Goal: Task Accomplishment & Management: Manage account settings

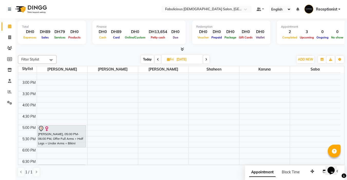
scroll to position [154, 0]
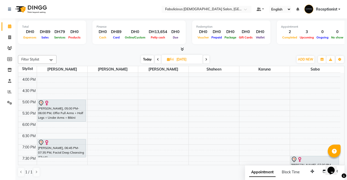
click at [157, 59] on icon at bounding box center [158, 59] width 2 height 3
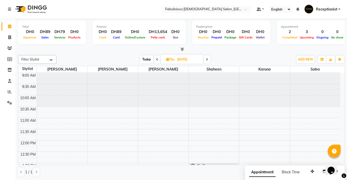
scroll to position [51, 0]
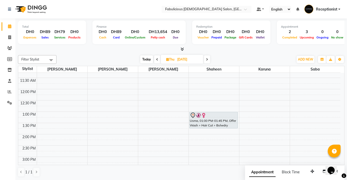
click at [156, 59] on icon at bounding box center [157, 59] width 2 height 3
type input "[DATE]"
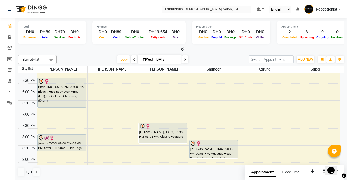
scroll to position [187, 0]
click at [301, 61] on span "ADD NEW" at bounding box center [305, 60] width 15 height 4
click at [300, 60] on span "ADD NEW" at bounding box center [305, 60] width 15 height 4
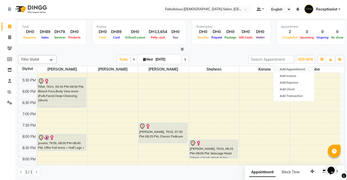
click at [280, 69] on button "Add Appointment" at bounding box center [294, 69] width 41 height 7
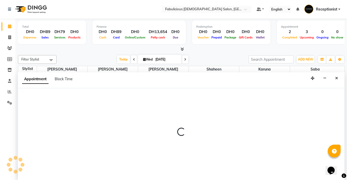
select select "tentative"
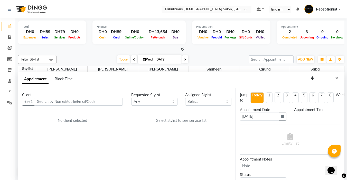
scroll to position [0, 0]
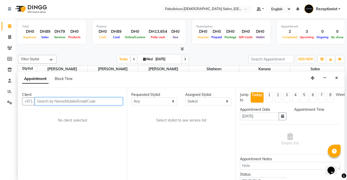
select select "600"
click at [80, 101] on input "text" at bounding box center [79, 102] width 88 height 8
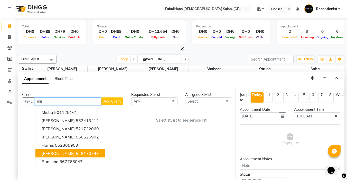
click at [76, 152] on ngb-highlight "528170743" at bounding box center [87, 153] width 23 height 5
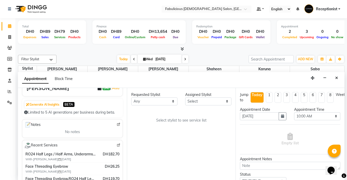
scroll to position [51, 0]
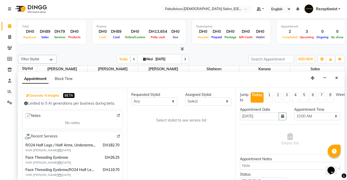
type input "528170743"
click at [202, 102] on select "Select [PERSON_NAME] [PERSON_NAME] [PERSON_NAME] [PERSON_NAME]" at bounding box center [208, 102] width 46 height 8
select select "11627"
click at [185, 98] on select "Select [PERSON_NAME] [PERSON_NAME] [PERSON_NAME] [PERSON_NAME]" at bounding box center [208, 102] width 46 height 8
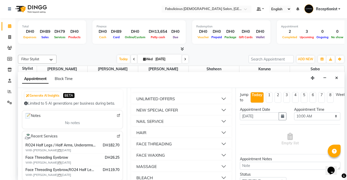
scroll to position [334, 0]
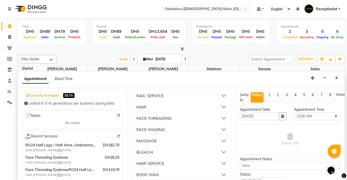
click at [146, 121] on div "FACE THREADING" at bounding box center [153, 118] width 35 height 6
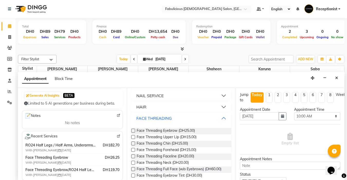
scroll to position [360, 0]
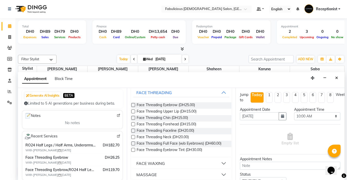
click at [134, 107] on label at bounding box center [133, 105] width 4 height 4
click at [134, 107] on input "checkbox" at bounding box center [132, 105] width 3 height 3
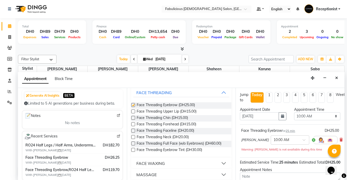
checkbox input "false"
click at [132, 114] on label at bounding box center [133, 112] width 4 height 4
click at [132, 114] on input "checkbox" at bounding box center [132, 111] width 3 height 3
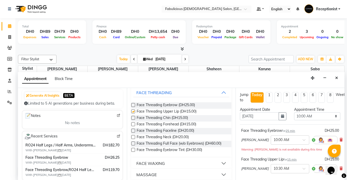
checkbox input "false"
click at [332, 116] on select "Select 10:00 AM 10:15 AM 10:30 AM 10:45 AM 11:00 AM 11:15 AM 11:30 AM 11:45 AM …" at bounding box center [317, 116] width 46 height 8
select select "945"
click at [294, 112] on select "Select 10:00 AM 10:15 AM 10:30 AM 10:45 AM 11:00 AM 11:15 AM 11:30 AM 11:45 AM …" at bounding box center [317, 116] width 46 height 8
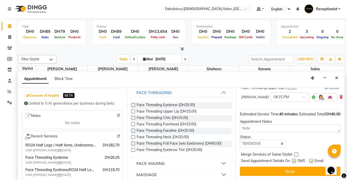
scroll to position [76, 0]
click at [295, 153] on label at bounding box center [296, 155] width 4 height 4
click at [295, 154] on input "checkbox" at bounding box center [295, 155] width 3 height 3
checkbox input "true"
click at [286, 167] on button "Book" at bounding box center [290, 171] width 100 height 9
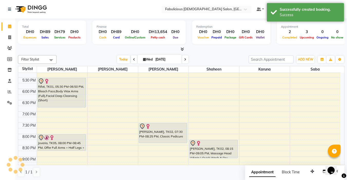
scroll to position [136, 0]
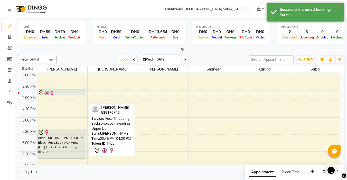
drag, startPoint x: 60, startPoint y: 106, endPoint x: 61, endPoint y: 93, distance: 12.9
click at [61, 93] on div "Usma, TK03, 01:00 PM-01:30 PM, Face Threading Upper Lip,Face Threading Neck [PE…" at bounding box center [62, 106] width 50 height 339
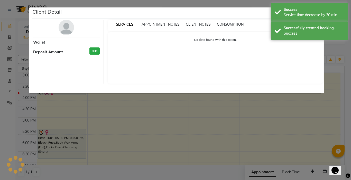
select select "7"
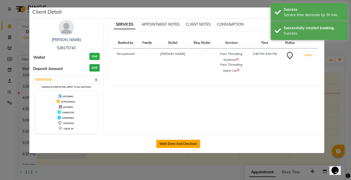
click at [165, 142] on button "Mark Done And Checkout" at bounding box center [178, 144] width 44 height 8
select select "service"
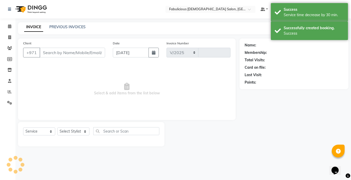
select select "738"
type input "2023"
type input "528170743"
select select "11627"
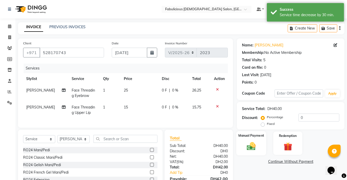
click at [250, 147] on img at bounding box center [251, 146] width 14 height 10
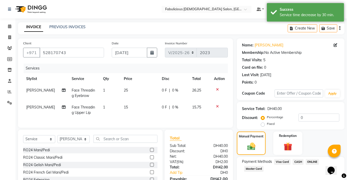
click at [249, 169] on span "Master Card" at bounding box center [254, 169] width 20 height 6
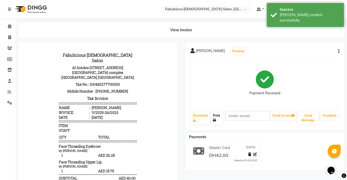
click at [216, 118] on link "Print" at bounding box center [217, 117] width 12 height 13
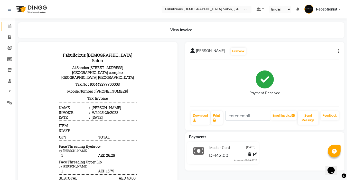
click at [10, 26] on icon at bounding box center [9, 26] width 3 height 4
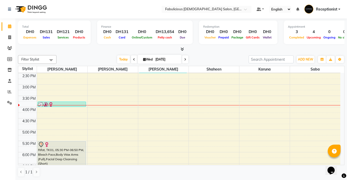
scroll to position [128, 0]
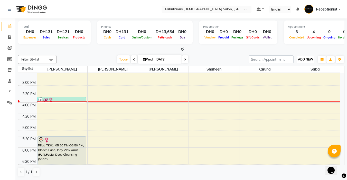
click at [300, 61] on span "ADD NEW" at bounding box center [305, 60] width 15 height 4
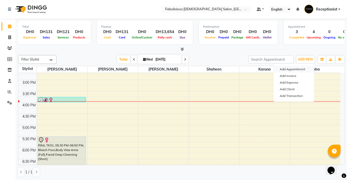
click at [284, 70] on button "Add Appointment" at bounding box center [294, 69] width 41 height 7
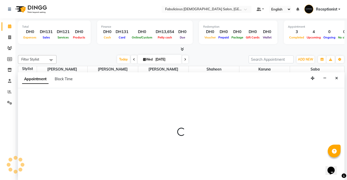
scroll to position [0, 0]
select select "tentative"
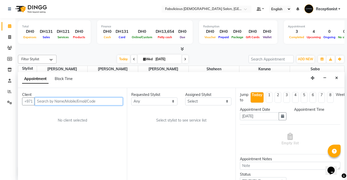
select select "600"
click at [62, 101] on input "text" at bounding box center [79, 102] width 88 height 8
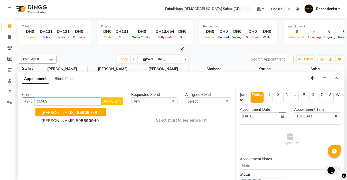
click at [47, 115] on span "[PERSON_NAME]" at bounding box center [58, 112] width 33 height 5
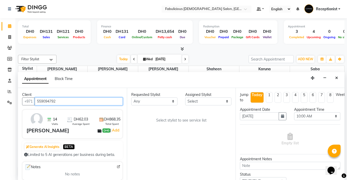
type input "559094792"
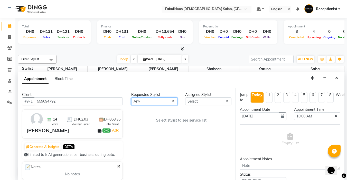
click at [164, 101] on select "Any [PERSON_NAME] [PERSON_NAME] [PERSON_NAME] [PERSON_NAME]" at bounding box center [154, 102] width 46 height 8
select select "11627"
click at [131, 98] on select "Any [PERSON_NAME] [PERSON_NAME] [PERSON_NAME] [PERSON_NAME]" at bounding box center [154, 102] width 46 height 8
select select "11627"
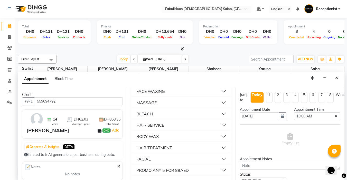
scroll to position [360, 0]
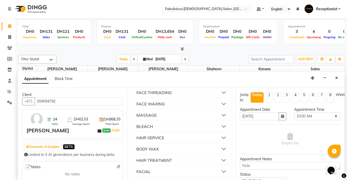
click at [138, 96] on div "FACE THREADING" at bounding box center [153, 93] width 35 height 6
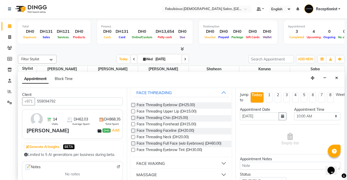
click at [132, 107] on label at bounding box center [133, 105] width 4 height 4
click at [132, 107] on input "checkbox" at bounding box center [132, 105] width 3 height 3
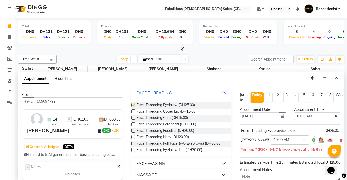
checkbox input "false"
click at [333, 117] on select "Select 10:00 AM 10:15 AM 10:30 AM 10:45 AM 11:00 AM 11:15 AM 11:30 AM 11:45 AM …" at bounding box center [317, 116] width 46 height 8
select select "1125"
click at [294, 112] on select "Select 10:00 AM 10:15 AM 10:30 AM 10:45 AM 11:00 AM 11:15 AM 11:30 AM 11:45 AM …" at bounding box center [317, 116] width 46 height 8
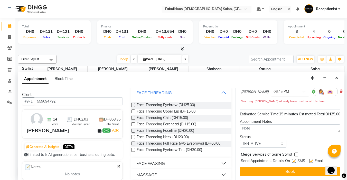
click at [296, 153] on label at bounding box center [296, 155] width 4 height 4
click at [296, 154] on input "checkbox" at bounding box center [295, 155] width 3 height 3
checkbox input "true"
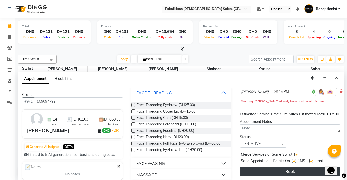
click at [285, 170] on button "Book" at bounding box center [290, 171] width 100 height 9
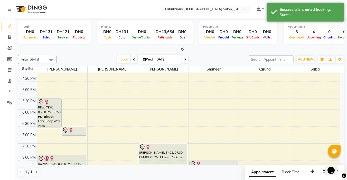
scroll to position [180, 0]
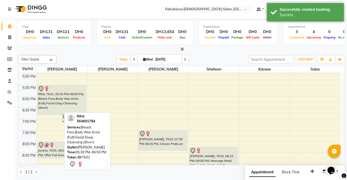
click at [44, 115] on div "Rifat, TK01, 05:30 PM-06:50 PM, Bleach Face,Body Wax Arms (Full),Facial Deep Cl…" at bounding box center [62, 62] width 50 height 339
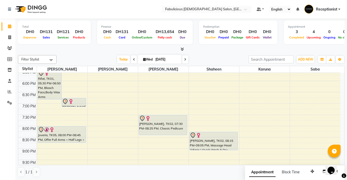
scroll to position [170, 0]
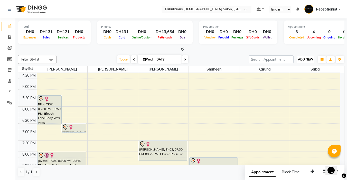
click at [299, 61] on span "ADD NEW" at bounding box center [305, 60] width 15 height 4
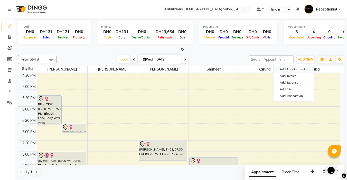
click at [282, 70] on button "Add Appointment" at bounding box center [294, 69] width 41 height 7
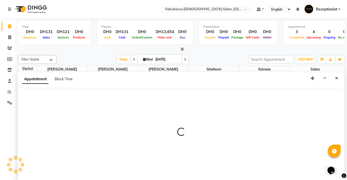
select select "tentative"
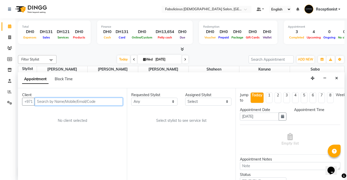
select select "600"
click at [67, 99] on input "text" at bounding box center [79, 102] width 88 height 8
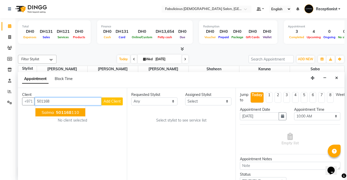
click at [43, 111] on span "Salma" at bounding box center [48, 112] width 12 height 5
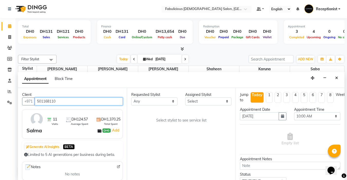
type input "501168110"
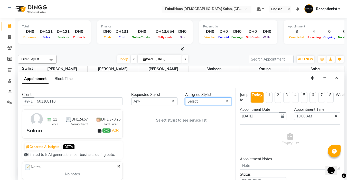
drag, startPoint x: 203, startPoint y: 99, endPoint x: 206, endPoint y: 102, distance: 4.5
click at [203, 99] on select "Select [PERSON_NAME] [PERSON_NAME] [PERSON_NAME] [PERSON_NAME]" at bounding box center [208, 102] width 46 height 8
select select "11631"
click at [185, 98] on select "Select [PERSON_NAME] [PERSON_NAME] [PERSON_NAME] [PERSON_NAME]" at bounding box center [208, 102] width 46 height 8
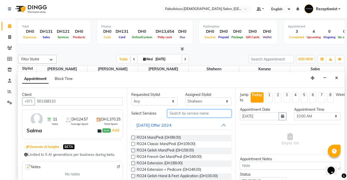
click at [186, 115] on input "text" at bounding box center [199, 114] width 64 height 8
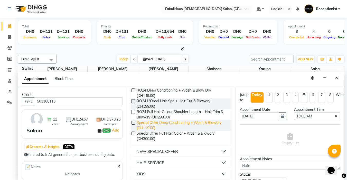
scroll to position [77, 0]
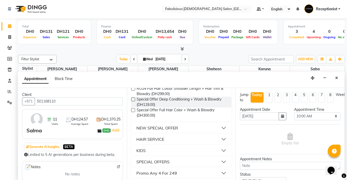
type input "blo"
click at [137, 138] on div "HAIR SERVICE" at bounding box center [150, 139] width 28 height 6
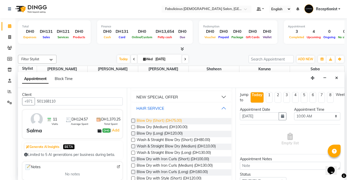
scroll to position [128, 0]
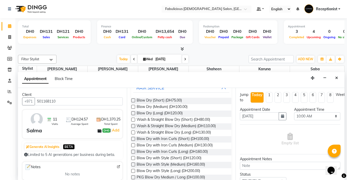
click at [133, 126] on label at bounding box center [133, 126] width 4 height 4
click at [133, 126] on input "checkbox" at bounding box center [132, 126] width 3 height 3
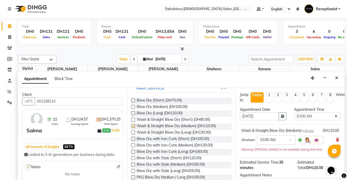
checkbox input "false"
click at [331, 115] on select "Select 10:00 AM 10:15 AM 10:30 AM 10:45 AM 11:00 AM 11:15 AM 11:30 AM 11:45 AM …" at bounding box center [317, 116] width 46 height 8
select select "1170"
click at [294, 112] on select "Select 10:00 AM 10:15 AM 10:30 AM 10:45 AM 11:00 AM 11:15 AM 11:30 AM 11:45 AM …" at bounding box center [317, 116] width 46 height 8
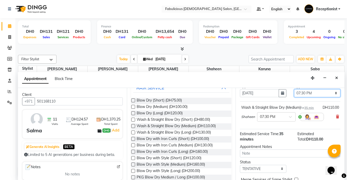
scroll to position [52, 0]
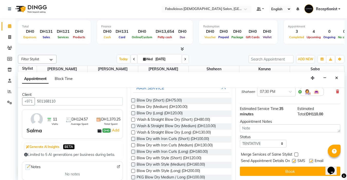
click at [295, 153] on label at bounding box center [296, 155] width 4 height 4
click at [295, 154] on input "checkbox" at bounding box center [295, 155] width 3 height 3
checkbox input "true"
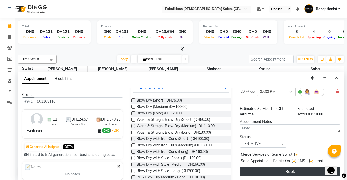
click at [284, 169] on button "Book" at bounding box center [290, 171] width 100 height 9
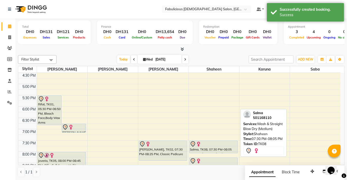
scroll to position [195, 0]
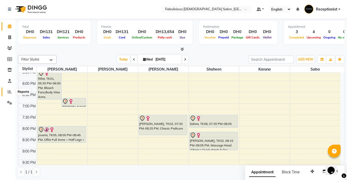
click at [8, 91] on icon at bounding box center [10, 92] width 4 height 4
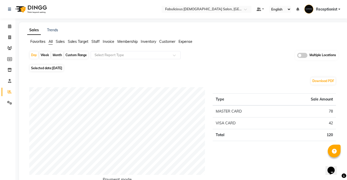
click at [54, 55] on div "Month" at bounding box center [57, 55] width 12 height 7
select select "9"
select select "2025"
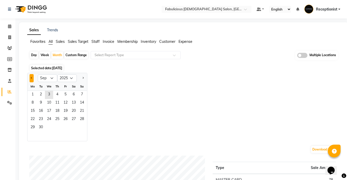
click at [30, 78] on button "Previous month" at bounding box center [32, 78] width 4 height 8
select select "8"
click at [65, 95] on span "1" at bounding box center [65, 95] width 8 height 8
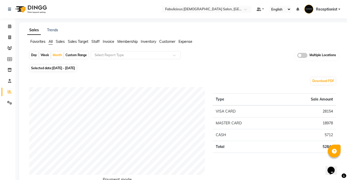
scroll to position [26, 0]
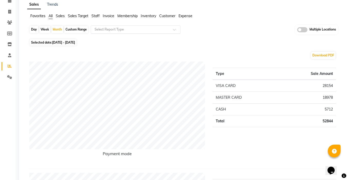
click at [165, 31] on input "text" at bounding box center [130, 29] width 74 height 5
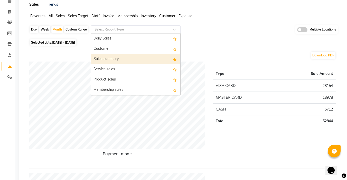
click at [144, 59] on div "Sales summary" at bounding box center [135, 59] width 89 height 10
select select "filtered_report"
select select "pdf"
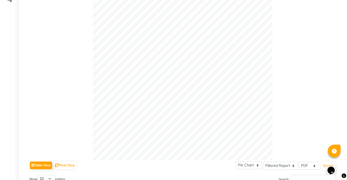
scroll to position [0, 0]
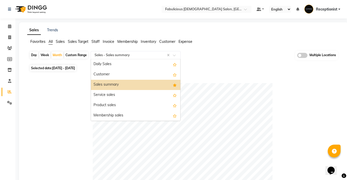
click at [173, 56] on div at bounding box center [135, 55] width 89 height 5
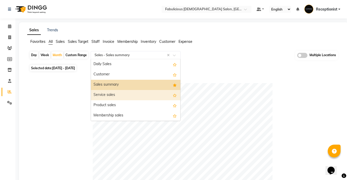
click at [145, 96] on div "Service sales" at bounding box center [135, 95] width 89 height 10
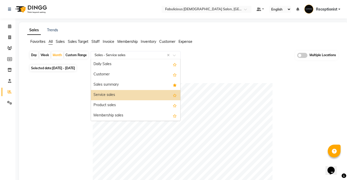
click at [172, 54] on div at bounding box center [135, 55] width 89 height 5
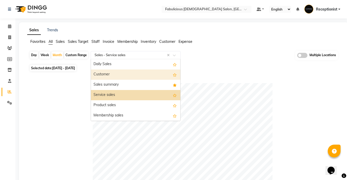
scroll to position [8, 0]
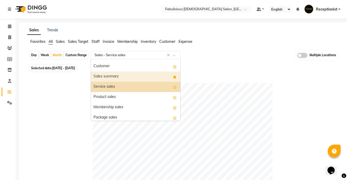
click at [121, 76] on div "Sales summary" at bounding box center [135, 77] width 89 height 10
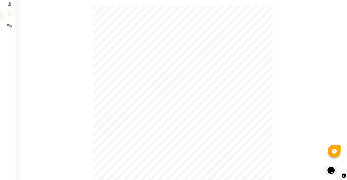
scroll to position [0, 0]
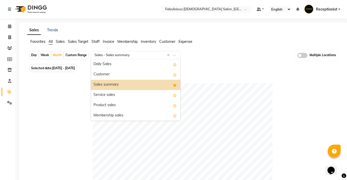
click at [176, 53] on div at bounding box center [135, 55] width 89 height 5
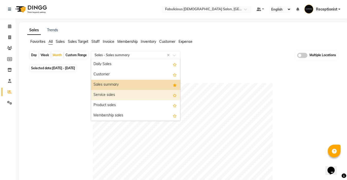
click at [138, 97] on div "Service sales" at bounding box center [135, 95] width 89 height 10
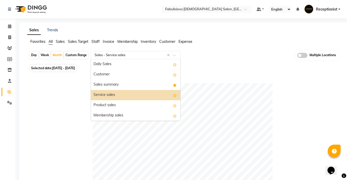
click at [175, 54] on div at bounding box center [135, 55] width 89 height 5
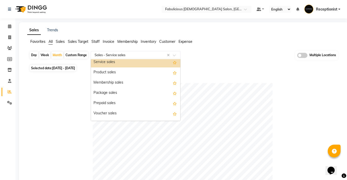
scroll to position [66, 0]
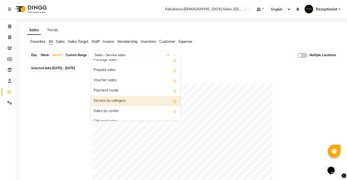
click at [123, 99] on div "Service by category" at bounding box center [135, 101] width 89 height 10
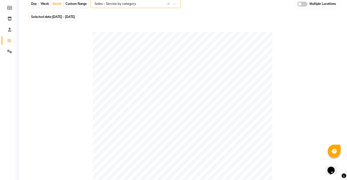
scroll to position [26, 0]
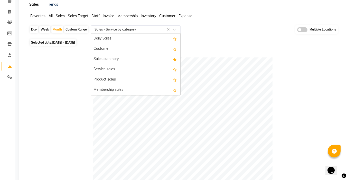
click at [175, 31] on span at bounding box center [176, 31] width 6 height 5
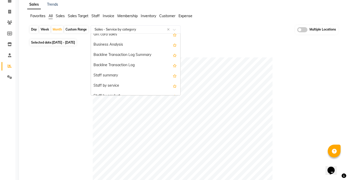
scroll to position [140, 0]
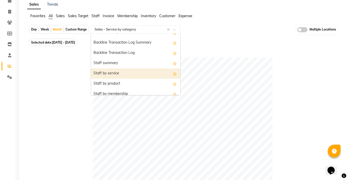
click at [126, 72] on div "Staff by service" at bounding box center [135, 74] width 89 height 10
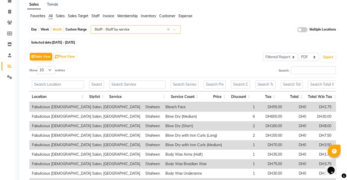
scroll to position [0, 0]
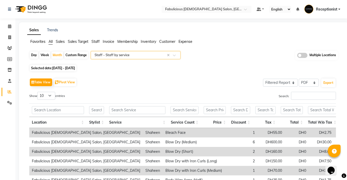
click at [174, 54] on span at bounding box center [176, 56] width 6 height 5
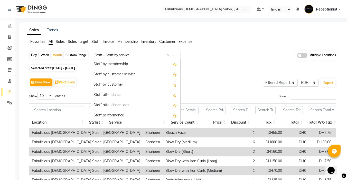
scroll to position [208, 0]
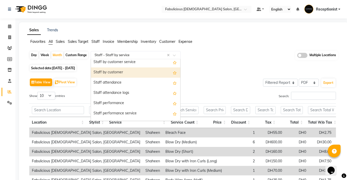
click at [117, 70] on div "Staff by customer" at bounding box center [135, 73] width 89 height 10
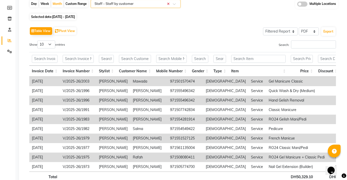
scroll to position [0, 0]
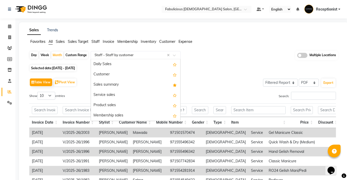
click at [175, 55] on span at bounding box center [176, 56] width 6 height 5
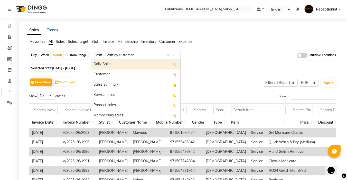
click at [109, 63] on div "Daily Sales" at bounding box center [135, 64] width 89 height 10
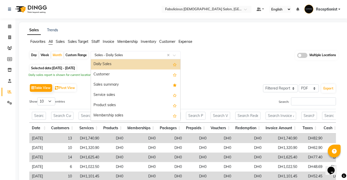
click at [175, 57] on span at bounding box center [176, 56] width 6 height 5
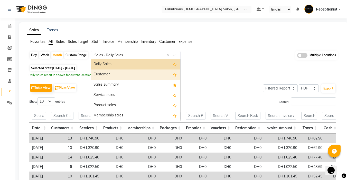
click at [124, 72] on div "Customer" at bounding box center [135, 75] width 89 height 10
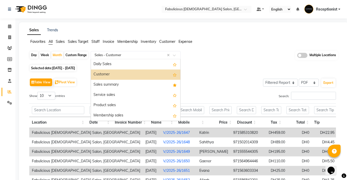
click at [174, 54] on div at bounding box center [135, 55] width 89 height 5
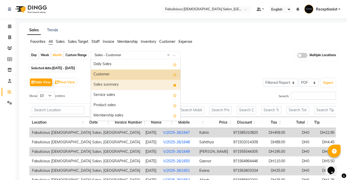
click at [138, 85] on div "Sales summary" at bounding box center [135, 85] width 89 height 10
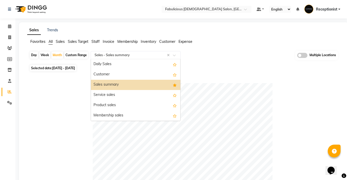
click at [174, 53] on div at bounding box center [135, 55] width 89 height 5
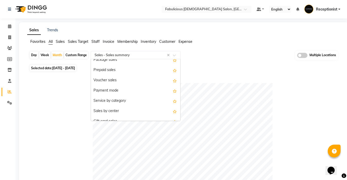
scroll to position [78, 0]
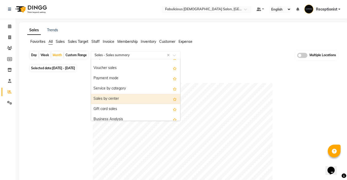
click at [118, 99] on div "Sales by center" at bounding box center [135, 99] width 89 height 10
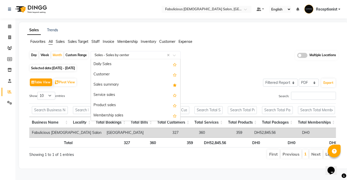
click at [175, 56] on span at bounding box center [176, 56] width 6 height 5
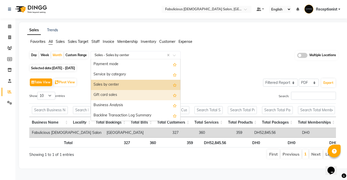
scroll to position [84, 0]
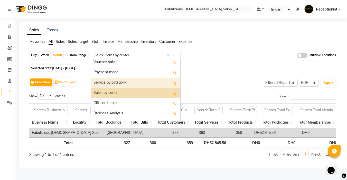
click at [124, 83] on div "Service by category" at bounding box center [135, 83] width 89 height 10
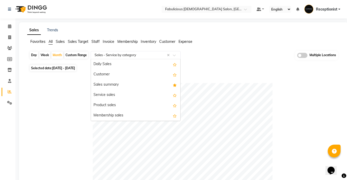
click at [174, 56] on span at bounding box center [176, 56] width 6 height 5
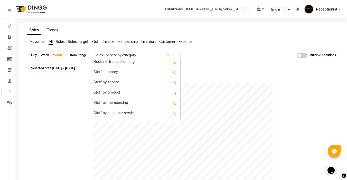
scroll to position [161, 0]
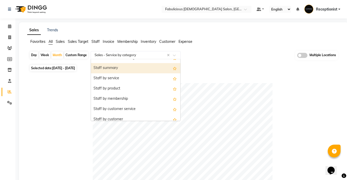
click at [115, 66] on div "Staff summary" at bounding box center [135, 68] width 89 height 10
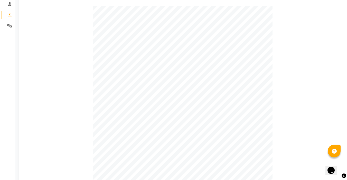
scroll to position [0, 0]
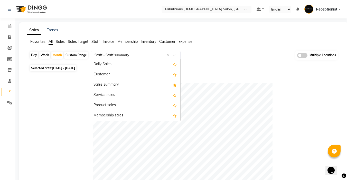
click at [174, 55] on span at bounding box center [176, 56] width 6 height 5
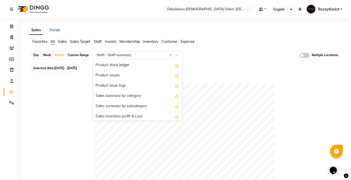
scroll to position [597, 0]
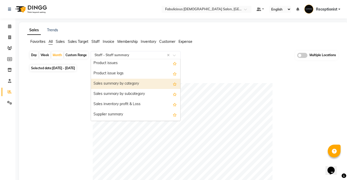
click at [130, 85] on div "Sales summary by category" at bounding box center [135, 84] width 89 height 10
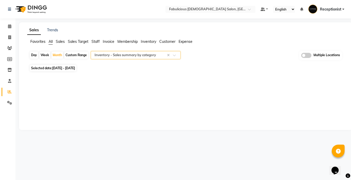
click at [174, 54] on span at bounding box center [176, 56] width 6 height 5
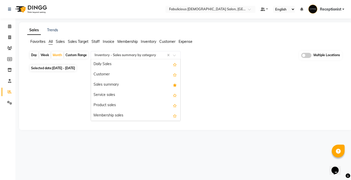
scroll to position [616, 0]
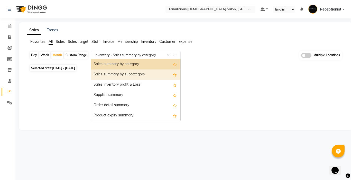
click at [147, 74] on div "Sales summary by subcategory" at bounding box center [135, 75] width 89 height 10
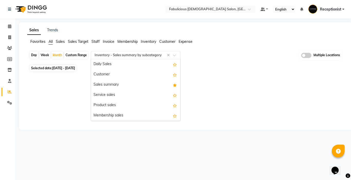
click at [175, 55] on span at bounding box center [176, 56] width 6 height 5
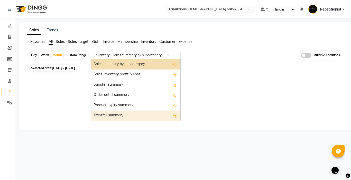
click at [125, 114] on div "Transfer summary" at bounding box center [135, 116] width 89 height 10
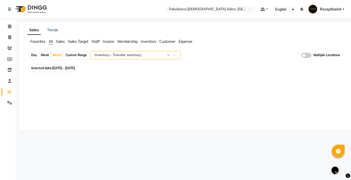
click at [174, 53] on div at bounding box center [135, 55] width 89 height 5
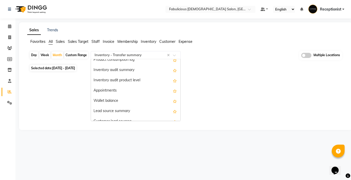
scroll to position [770, 0]
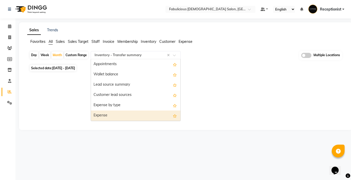
click at [145, 115] on div "Expense" at bounding box center [135, 116] width 89 height 10
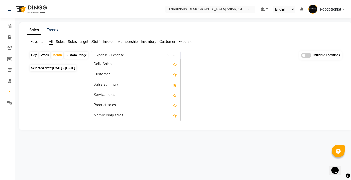
click at [177, 55] on span at bounding box center [176, 56] width 6 height 5
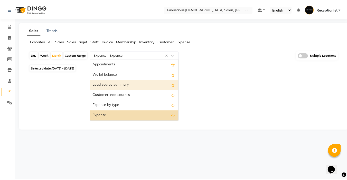
scroll to position [0, 0]
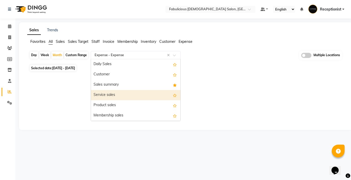
click at [121, 97] on div "Service sales" at bounding box center [135, 95] width 89 height 10
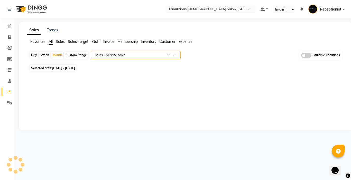
select select "filtered_report"
select select "pdf"
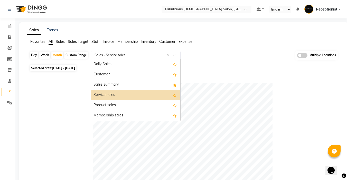
click at [152, 55] on input "text" at bounding box center [130, 55] width 74 height 5
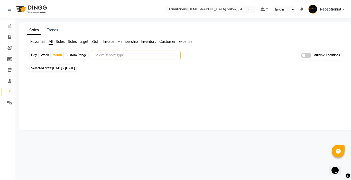
click at [175, 55] on span at bounding box center [176, 56] width 6 height 5
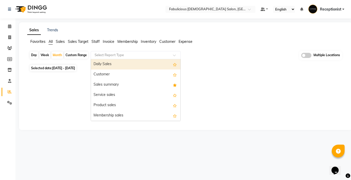
click at [175, 55] on span at bounding box center [176, 56] width 6 height 5
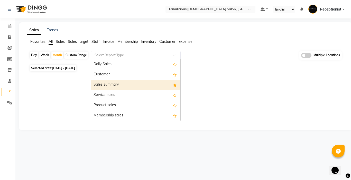
click at [115, 83] on div "Sales summary" at bounding box center [135, 85] width 89 height 10
select select "filtered_report"
select select "pdf"
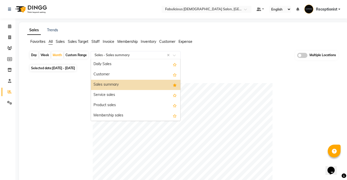
click at [172, 57] on div at bounding box center [135, 55] width 89 height 5
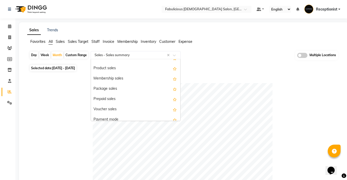
scroll to position [50, 0]
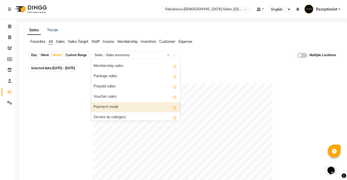
click at [117, 106] on div "Payment mode" at bounding box center [135, 107] width 89 height 10
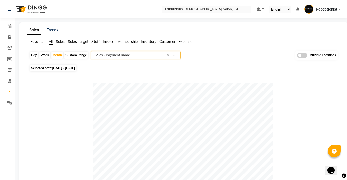
scroll to position [51, 0]
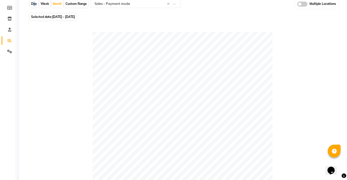
click at [32, 6] on div "Day" at bounding box center [34, 3] width 8 height 7
select select "8"
select select "2025"
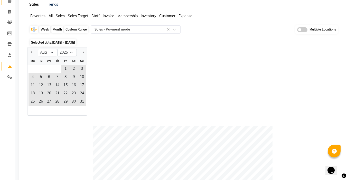
scroll to position [0, 0]
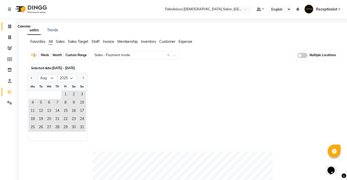
click at [10, 26] on icon at bounding box center [9, 26] width 3 height 4
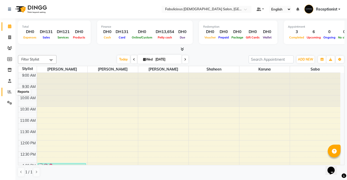
click at [9, 92] on icon at bounding box center [10, 92] width 4 height 4
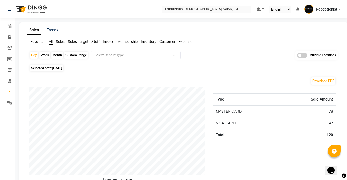
click at [54, 56] on div "Month" at bounding box center [57, 55] width 12 height 7
select select "9"
select select "2025"
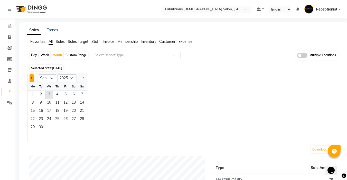
click at [31, 78] on span "Previous month" at bounding box center [32, 78] width 2 height 2
select select "8"
click at [65, 95] on span "1" at bounding box center [65, 95] width 8 height 8
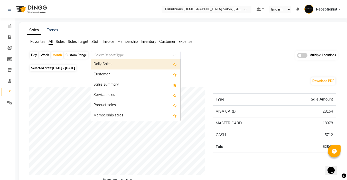
click at [120, 58] on div "Select Report Type" at bounding box center [136, 55] width 90 height 8
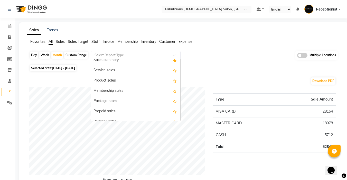
scroll to position [54, 0]
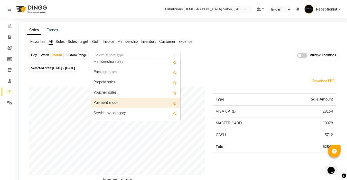
click at [121, 101] on div "Payment mode" at bounding box center [135, 103] width 89 height 10
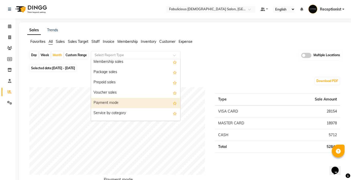
select select "filtered_report"
select select "pdf"
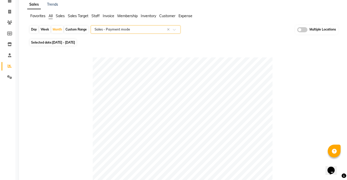
scroll to position [0, 0]
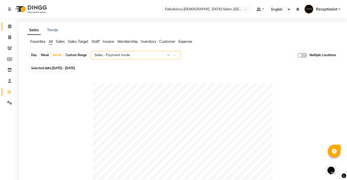
click at [8, 25] on icon at bounding box center [9, 26] width 3 height 4
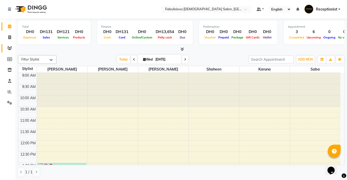
click at [7, 50] on span at bounding box center [9, 48] width 9 height 6
click at [8, 50] on icon at bounding box center [9, 48] width 5 height 4
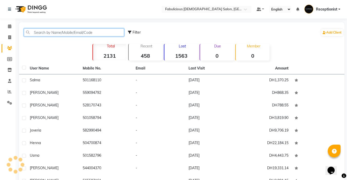
click at [44, 32] on input "text" at bounding box center [74, 33] width 100 height 8
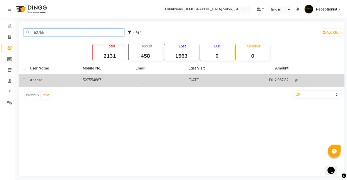
type input "52755"
click at [295, 81] on icon at bounding box center [297, 80] width 4 height 3
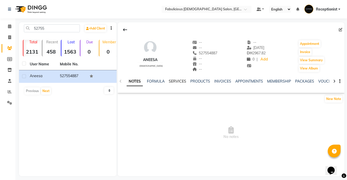
click at [176, 80] on link "SERVICES" at bounding box center [177, 81] width 17 height 5
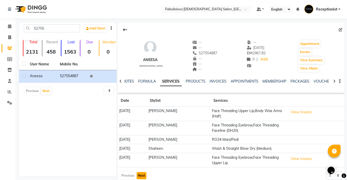
click at [142, 174] on button "Next" at bounding box center [142, 175] width 10 height 7
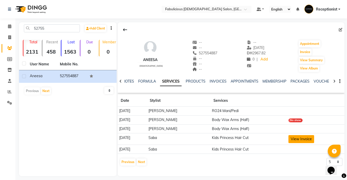
click at [292, 139] on button "View Invoice" at bounding box center [301, 139] width 26 height 8
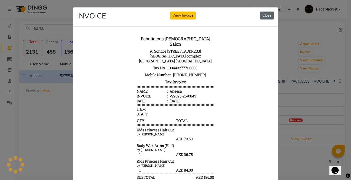
click at [270, 18] on button "Close" at bounding box center [267, 16] width 14 height 8
click at [268, 15] on button "Close" at bounding box center [267, 16] width 14 height 8
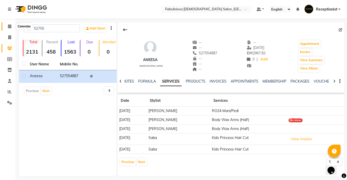
click at [9, 25] on icon at bounding box center [9, 26] width 3 height 4
